Goal: Transaction & Acquisition: Purchase product/service

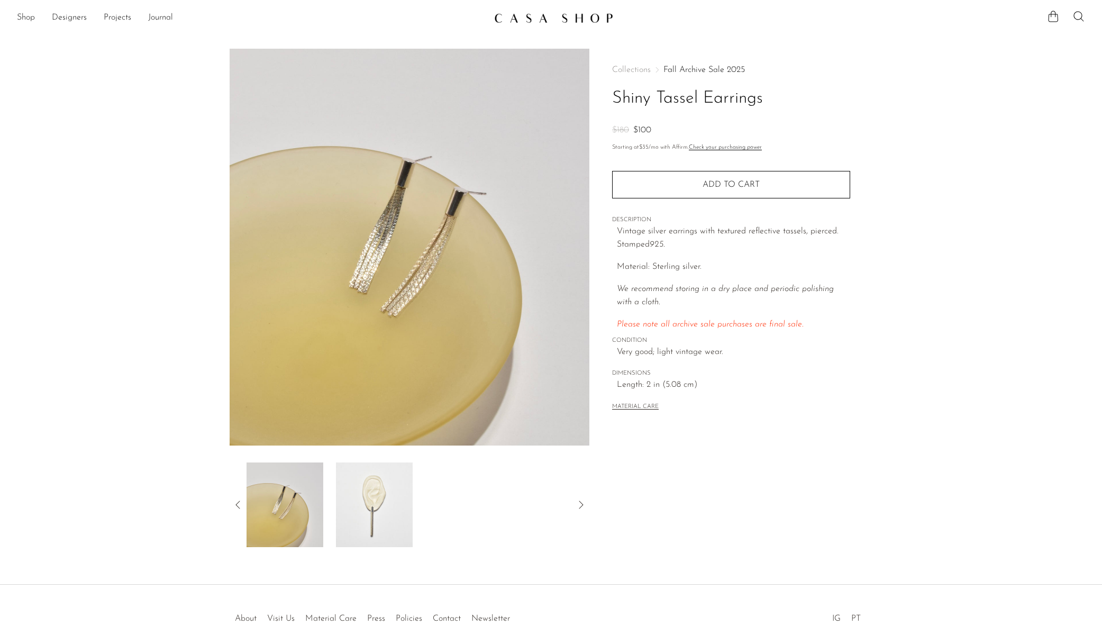
scroll to position [54, 0]
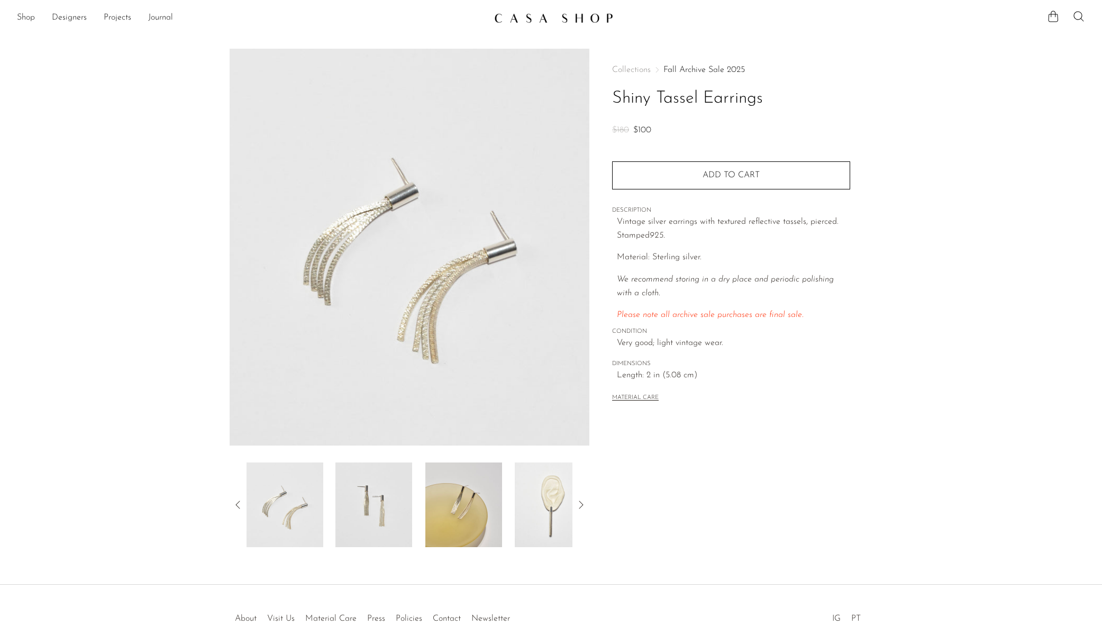
scroll to position [54, 0]
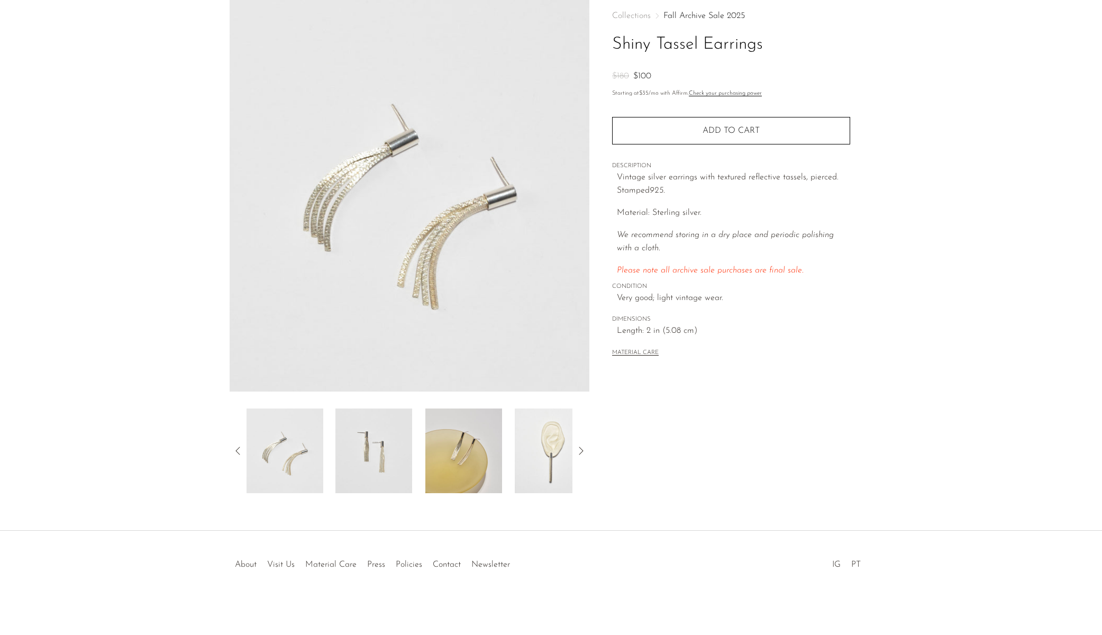
click at [391, 437] on img at bounding box center [373, 451] width 77 height 85
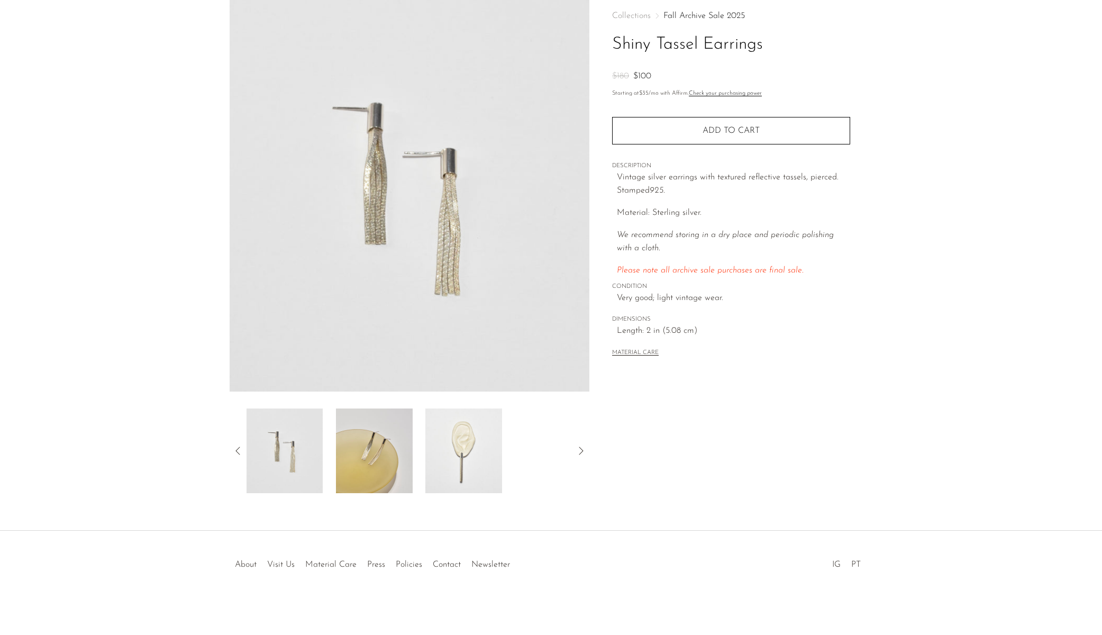
click at [377, 438] on img at bounding box center [374, 451] width 77 height 85
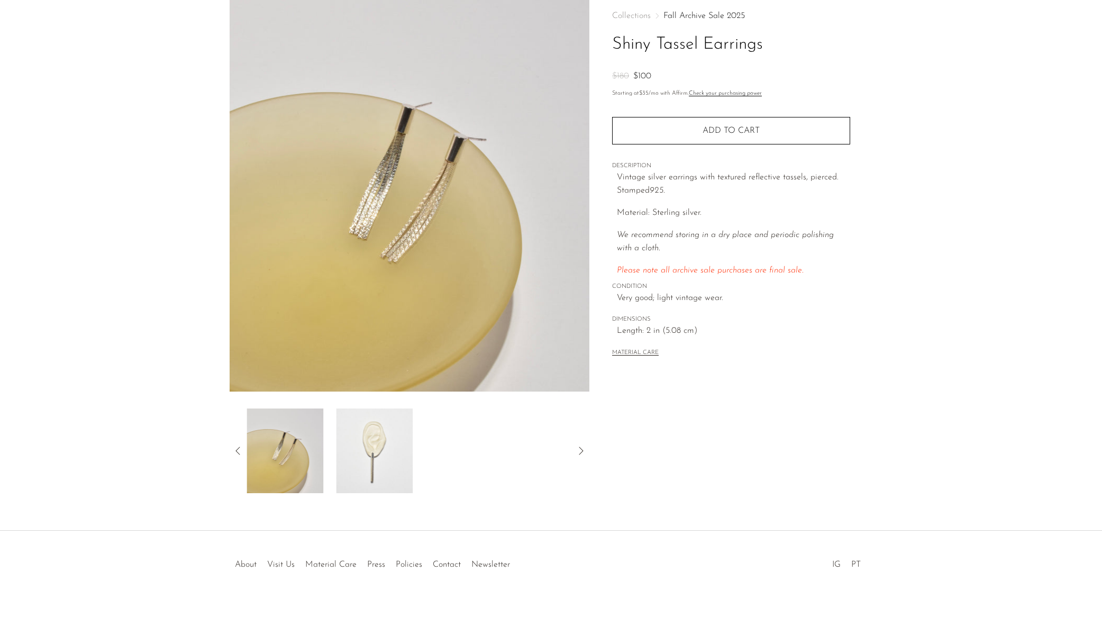
click at [369, 441] on img at bounding box center [374, 451] width 77 height 85
